Goal: Information Seeking & Learning: Learn about a topic

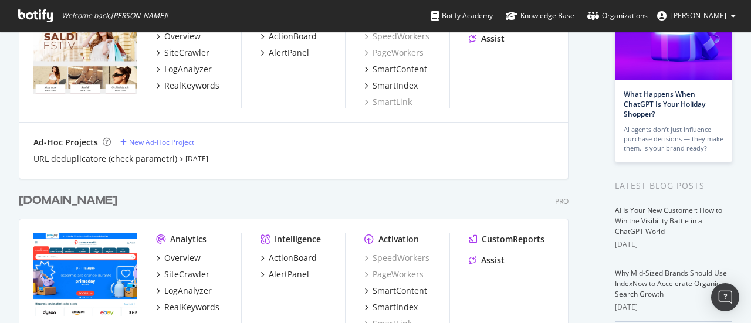
scroll to position [235, 0]
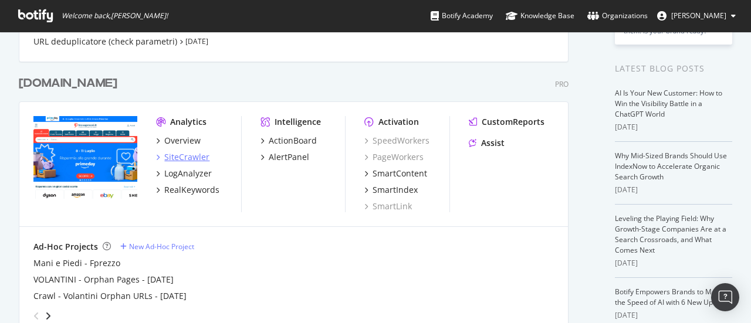
click at [202, 157] on div "SiteCrawler" at bounding box center [186, 157] width 45 height 12
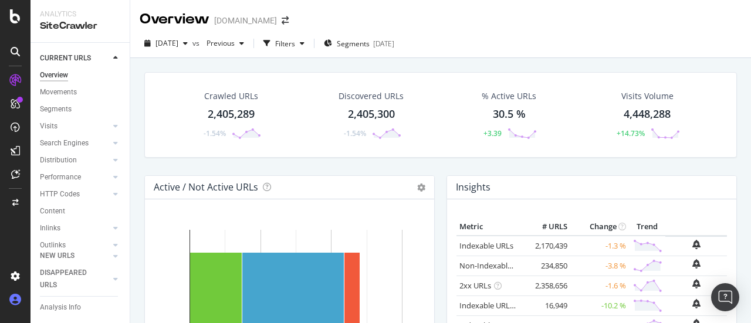
drag, startPoint x: 700, startPoint y: 5, endPoint x: 18, endPoint y: 298, distance: 743.2
click at [18, 298] on icon at bounding box center [15, 300] width 12 height 12
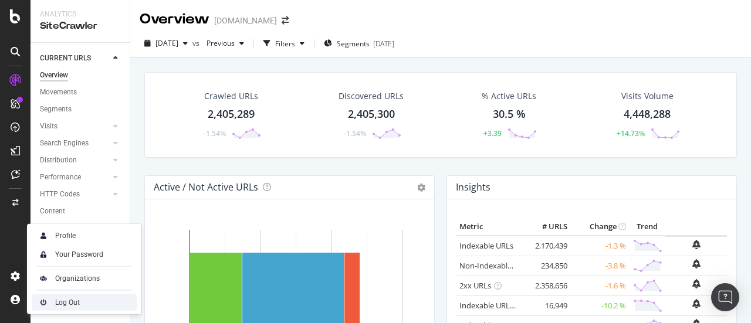
click at [60, 300] on div "Log Out" at bounding box center [67, 302] width 25 height 9
